Goal: Task Accomplishment & Management: Manage account settings

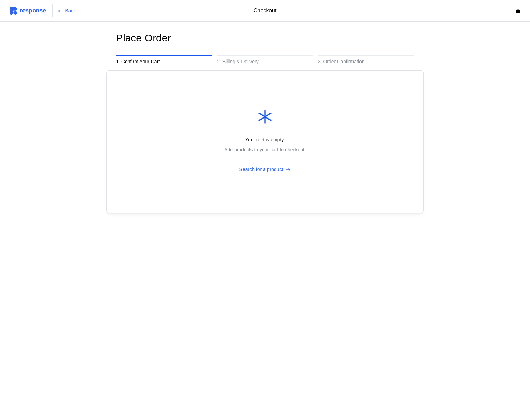
click at [31, 12] on img at bounding box center [28, 10] width 36 height 7
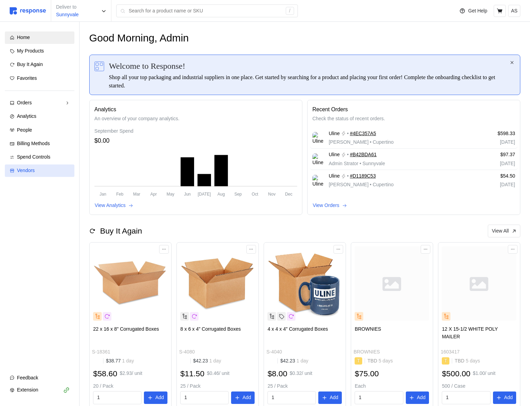
click at [50, 172] on div "Vendors" at bounding box center [43, 171] width 53 height 8
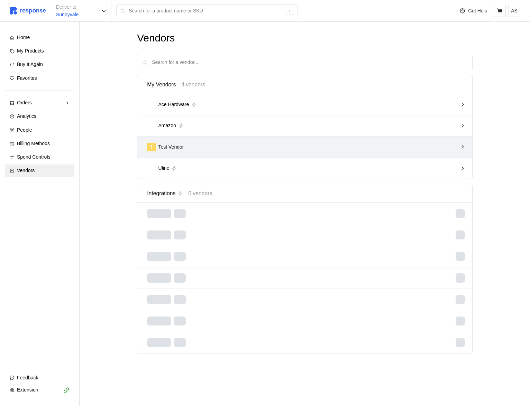
click at [316, 156] on div "T Test Vendor" at bounding box center [304, 147] width 335 height 21
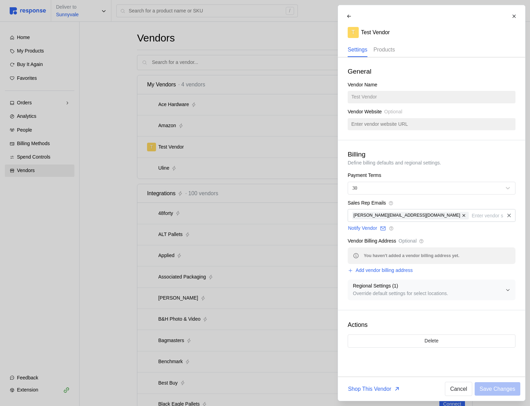
click at [388, 47] on p "Products" at bounding box center [383, 49] width 21 height 9
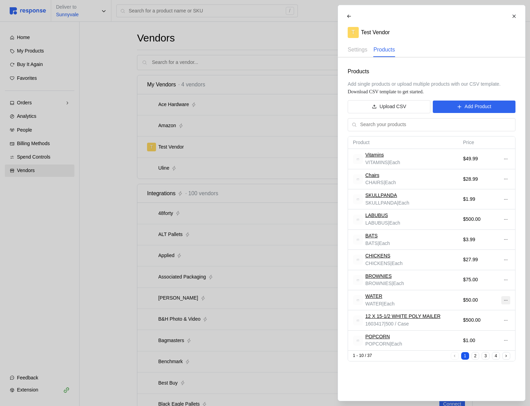
click at [502, 299] on button at bounding box center [505, 300] width 9 height 8
click at [485, 313] on p "Edit" at bounding box center [483, 315] width 44 height 8
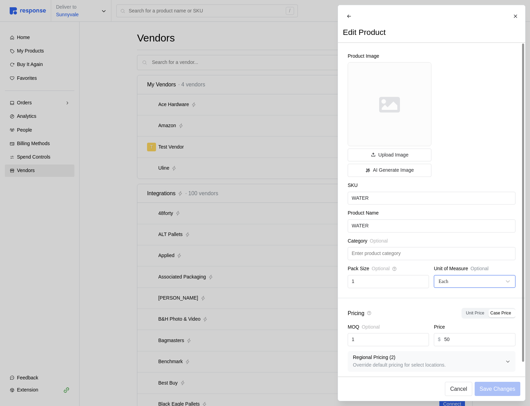
scroll to position [10, 0]
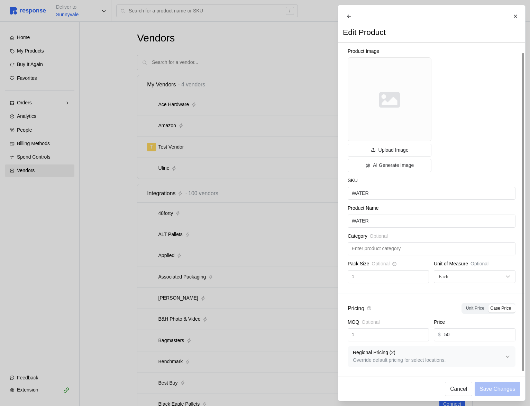
click at [404, 353] on p "Regional Pricing ( 2 )" at bounding box center [429, 353] width 152 height 8
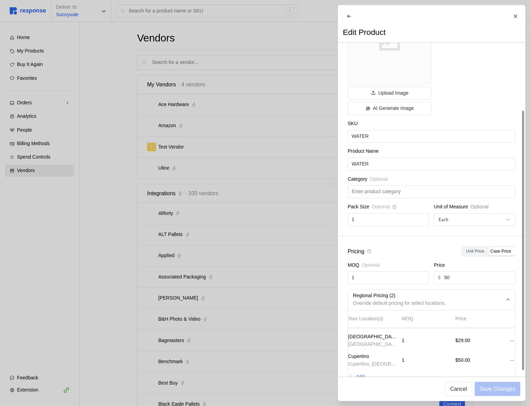
scroll to position [86, 0]
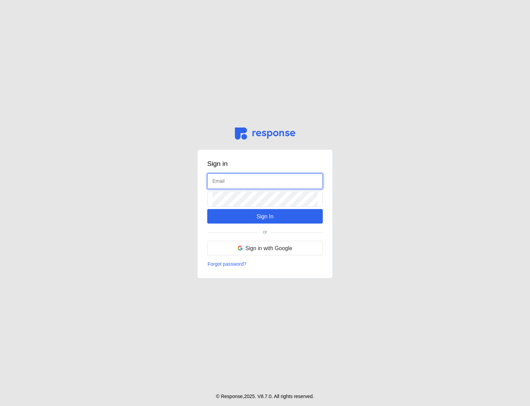
click at [243, 186] on input "text" at bounding box center [264, 181] width 105 height 15
type input "admin@tryresponse.com"
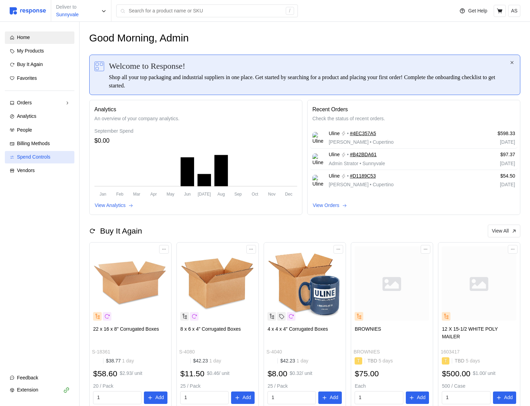
click at [35, 159] on span "Spend Controls" at bounding box center [34, 157] width 34 height 6
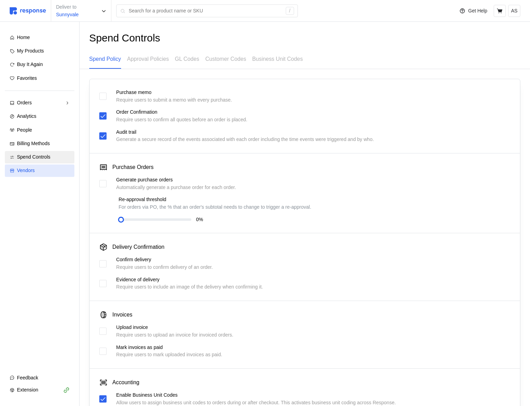
click at [33, 173] on span "Vendors" at bounding box center [26, 171] width 18 height 6
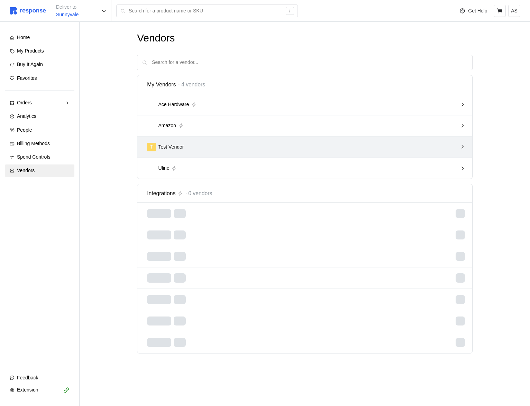
click at [237, 144] on div "T Test Vendor" at bounding box center [302, 147] width 311 height 9
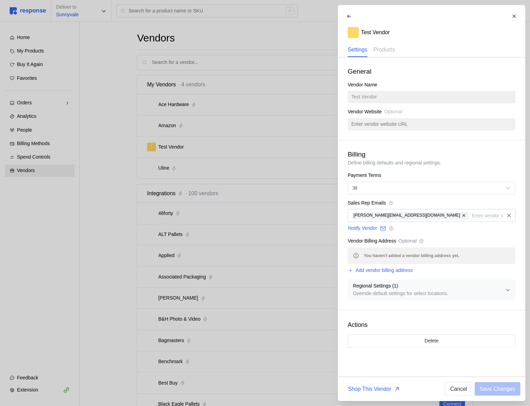
click at [435, 293] on p "Override default settings for select locations." at bounding box center [429, 294] width 152 height 8
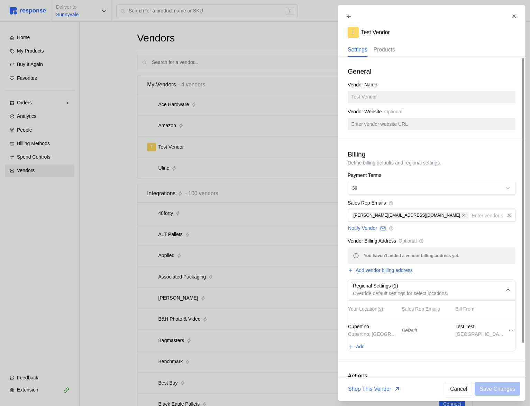
click at [383, 49] on p "Products" at bounding box center [383, 49] width 21 height 9
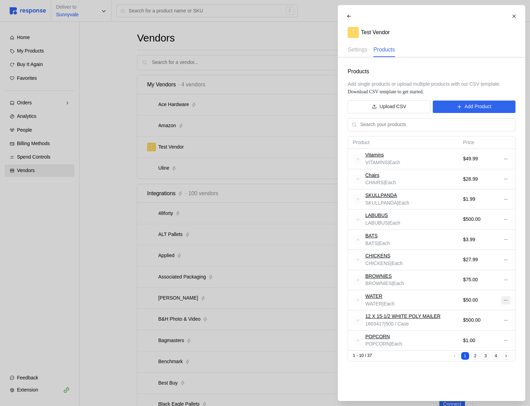
click at [505, 301] on icon at bounding box center [505, 300] width 5 height 5
click at [482, 313] on p "Edit" at bounding box center [483, 315] width 44 height 8
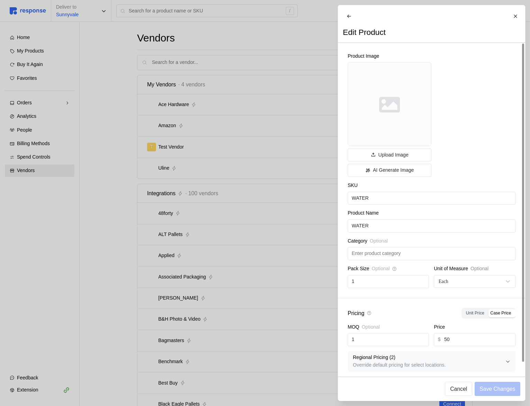
scroll to position [10, 0]
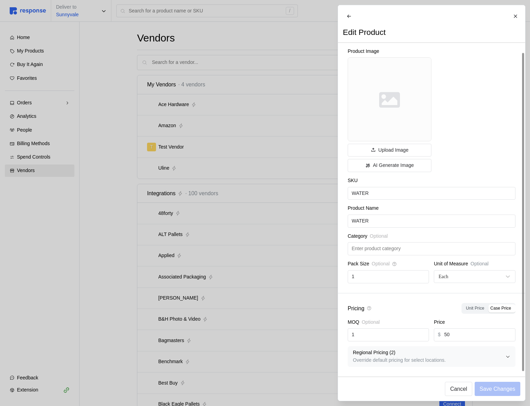
click at [452, 353] on p "Regional Pricing ( 2 )" at bounding box center [429, 353] width 152 height 8
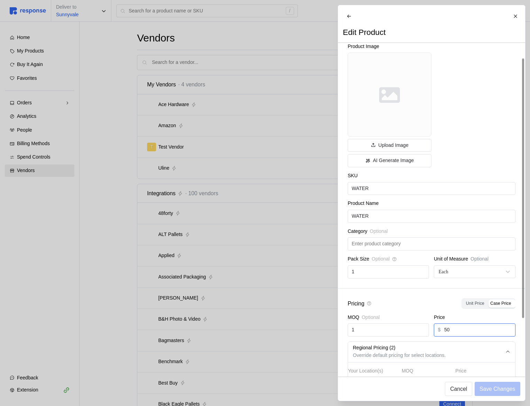
scroll to position [86, 0]
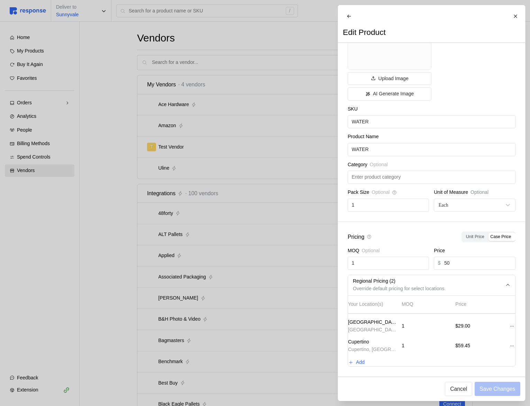
click at [196, 47] on div at bounding box center [265, 203] width 530 height 406
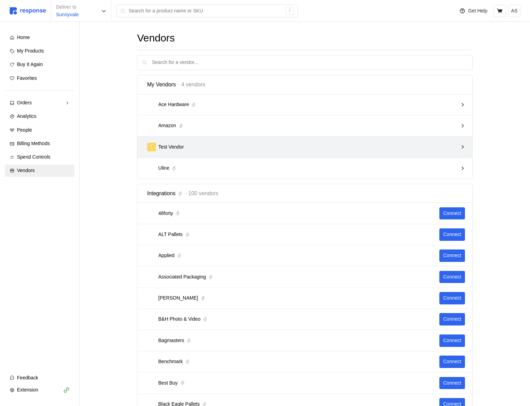
click at [221, 146] on div "T Test Vendor" at bounding box center [302, 147] width 311 height 9
click at [261, 141] on div "T Test Vendor" at bounding box center [302, 146] width 315 height 13
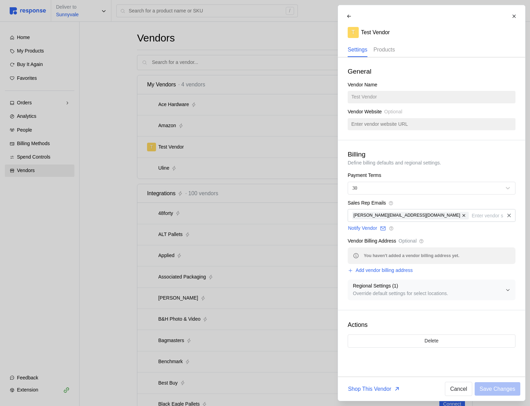
click at [394, 53] on p "Products" at bounding box center [383, 49] width 21 height 9
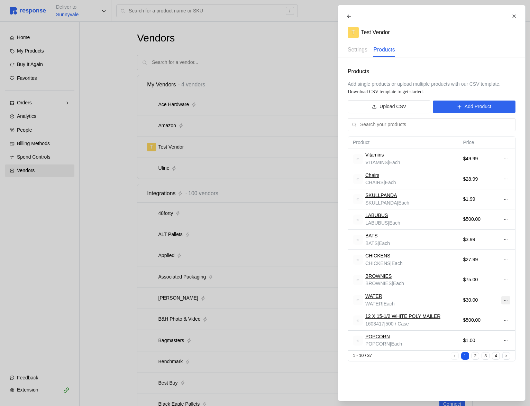
click at [506, 301] on icon at bounding box center [505, 300] width 5 height 5
click at [500, 311] on p "Edit" at bounding box center [483, 315] width 44 height 8
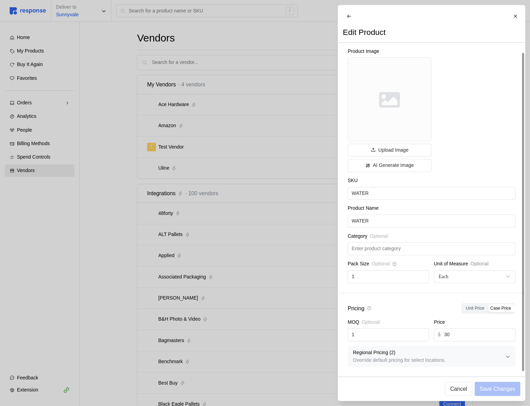
click at [433, 360] on p "Override default pricing for select locations." at bounding box center [429, 361] width 152 height 8
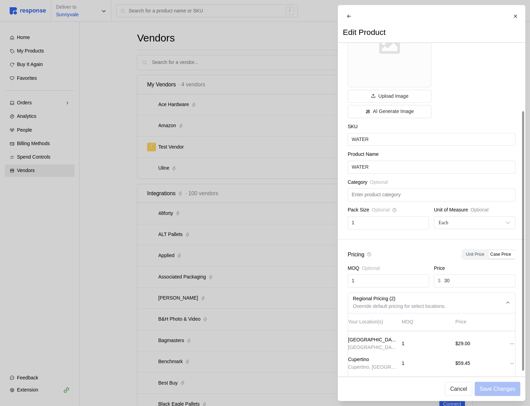
scroll to position [86, 0]
